Goal: Information Seeking & Learning: Learn about a topic

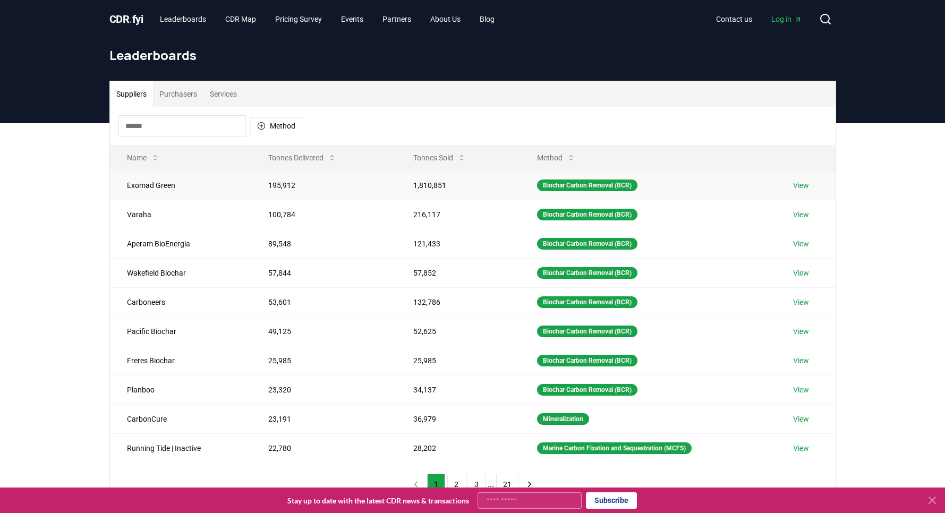
click at [800, 186] on link "View" at bounding box center [801, 185] width 16 height 11
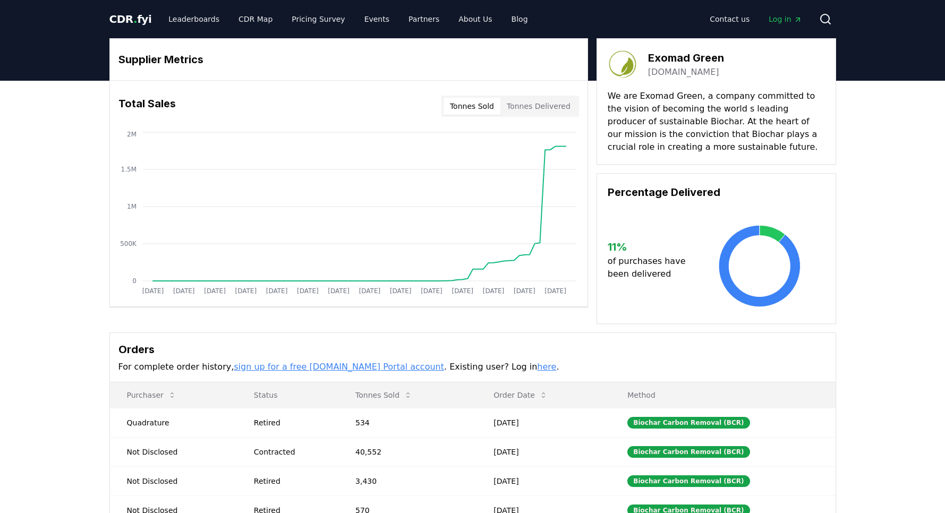
drag, startPoint x: 680, startPoint y: 104, endPoint x: 714, endPoint y: 119, distance: 37.6
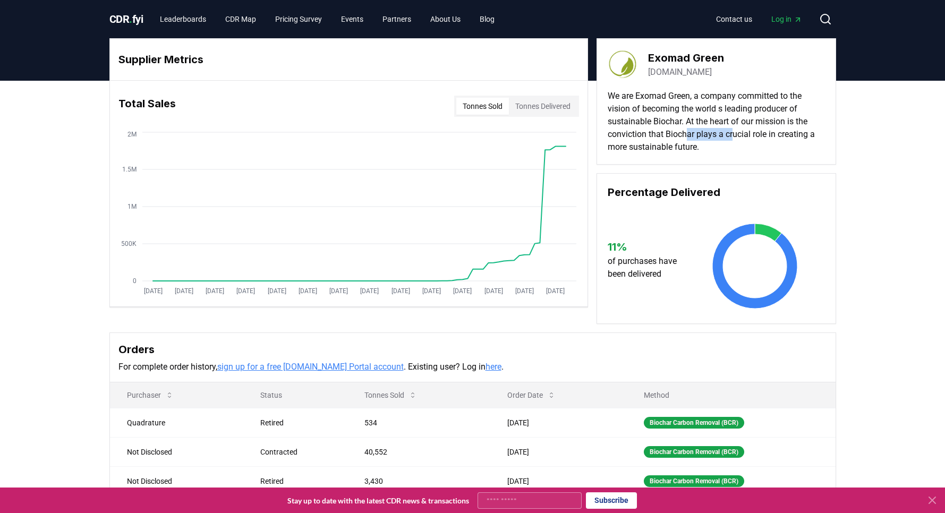
drag, startPoint x: 689, startPoint y: 133, endPoint x: 734, endPoint y: 135, distance: 45.7
click at [734, 135] on p "We are Exomad Green, a company committed to the vision of becoming the world s …" at bounding box center [715, 122] width 217 height 64
click at [711, 143] on p "We are Exomad Green, a company committed to the vision of becoming the world s …" at bounding box center [715, 122] width 217 height 64
click at [852, 325] on div "Supplier Metrics Total Sales Tonnes Sold Tonnes Delivered Jan 2019 Jul 2019 Jan…" at bounding box center [472, 339] width 945 height 517
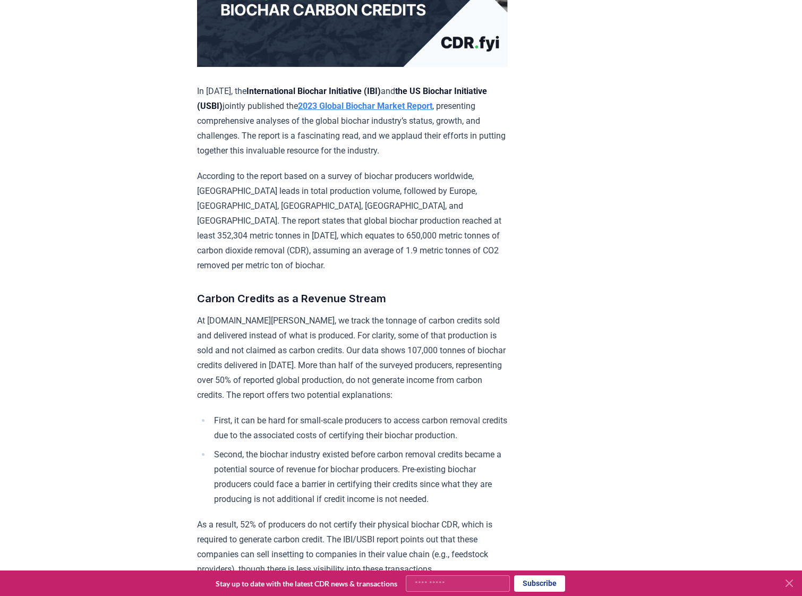
scroll to position [319, 0]
